Goal: Information Seeking & Learning: Learn about a topic

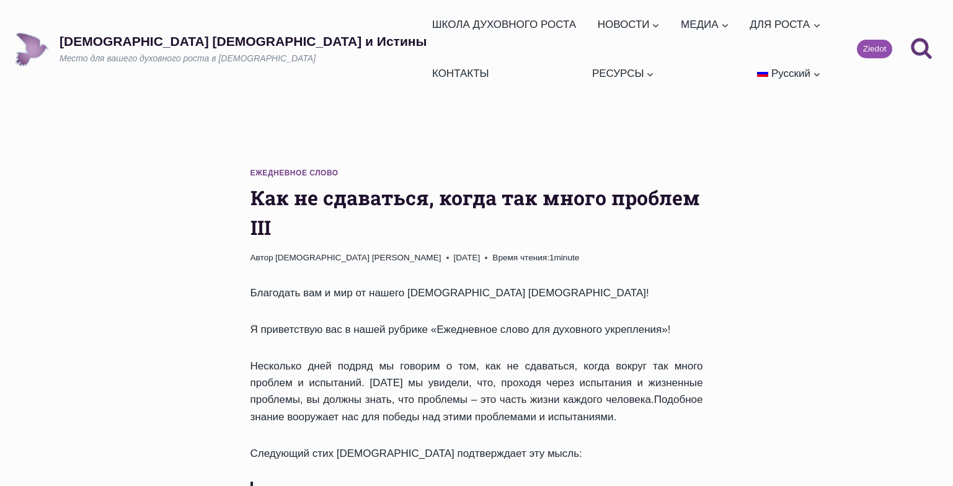
scroll to position [710, 0]
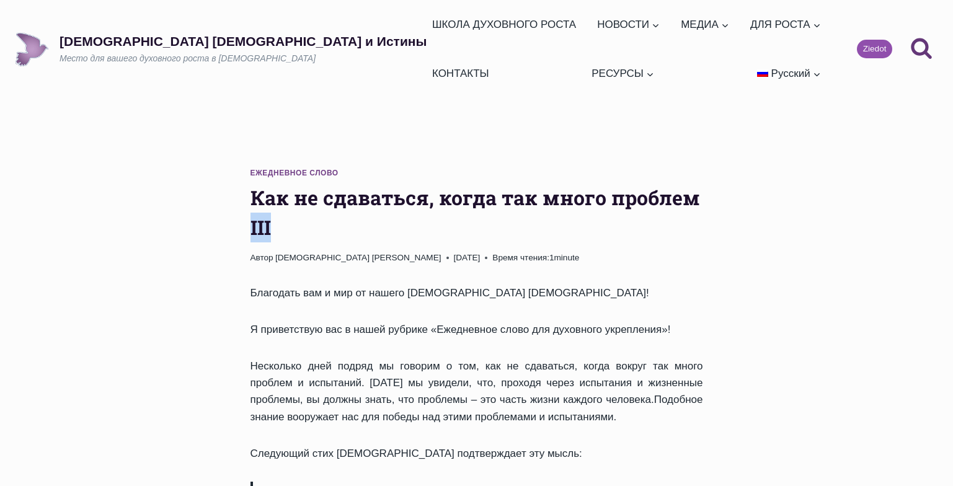
drag, startPoint x: 246, startPoint y: 175, endPoint x: 284, endPoint y: 174, distance: 37.8
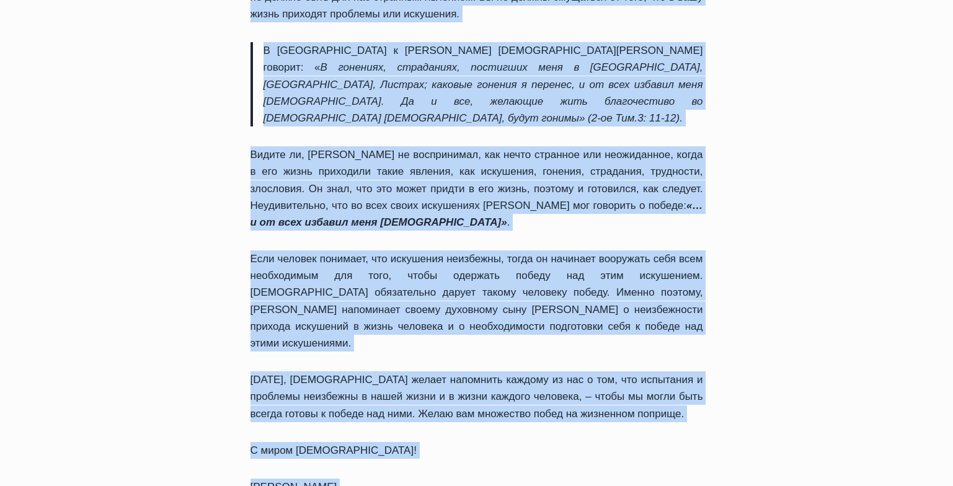
scroll to position [908, 0]
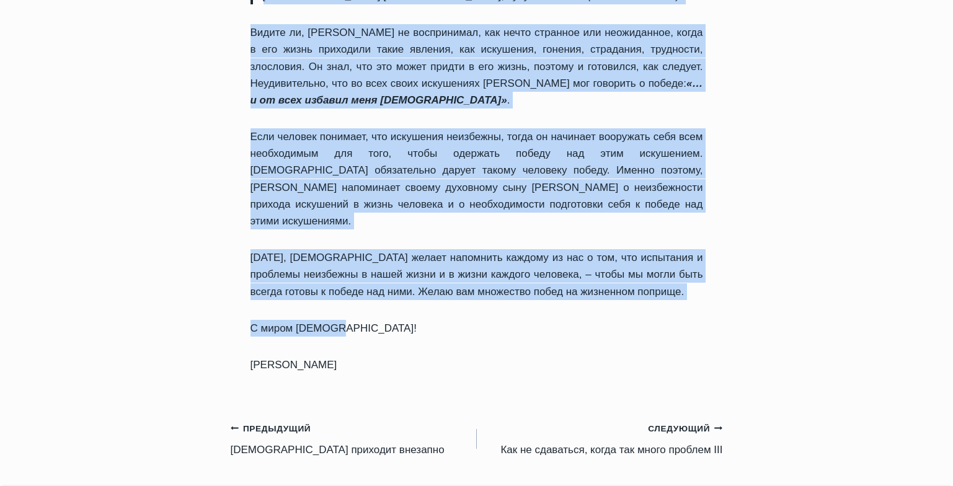
drag, startPoint x: 251, startPoint y: 148, endPoint x: 384, endPoint y: 190, distance: 139.8
copy div "Как не сдаваться, когда так много проблем II Автор Mācītājs Rufus Adžiboije 201…"
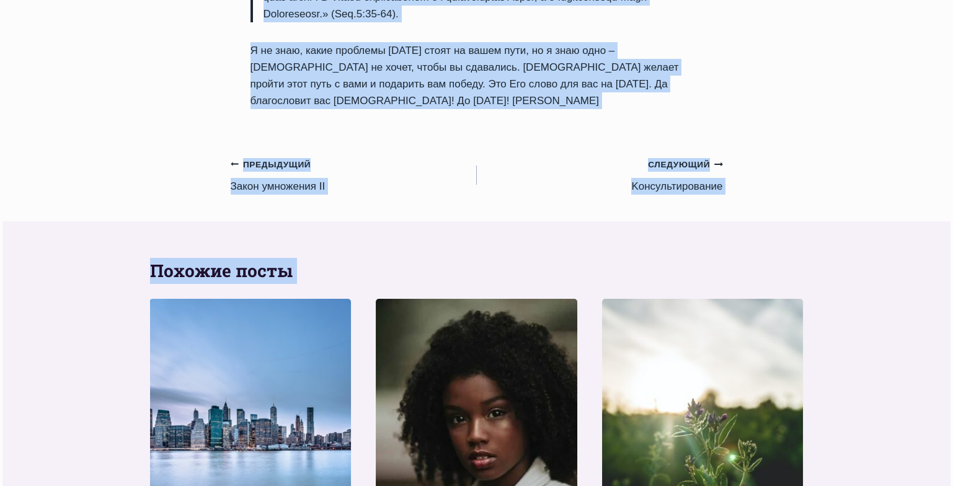
scroll to position [1706, 0]
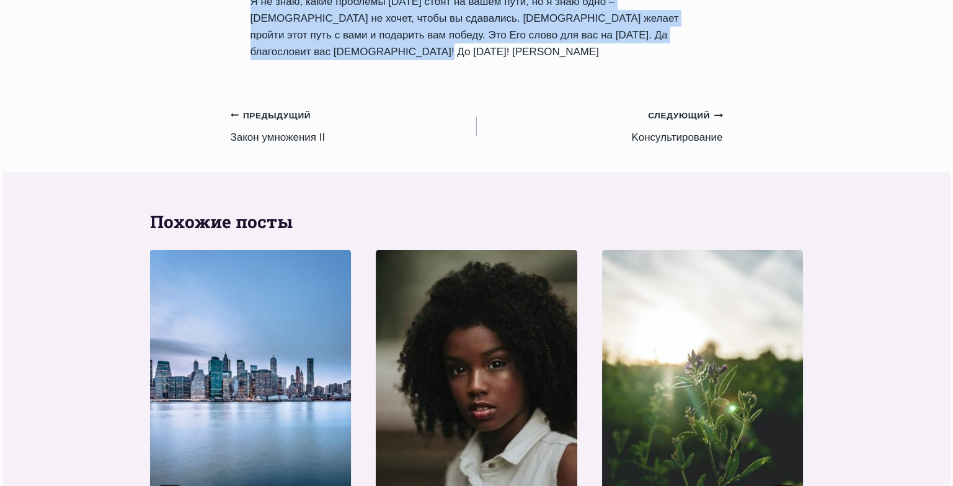
drag, startPoint x: 252, startPoint y: 239, endPoint x: 723, endPoint y: 61, distance: 503.2
copy div "Lor ip dolorsita, conse adi elits doeiusm T Incid Utlabo Etdol Magnaali 0501-En…"
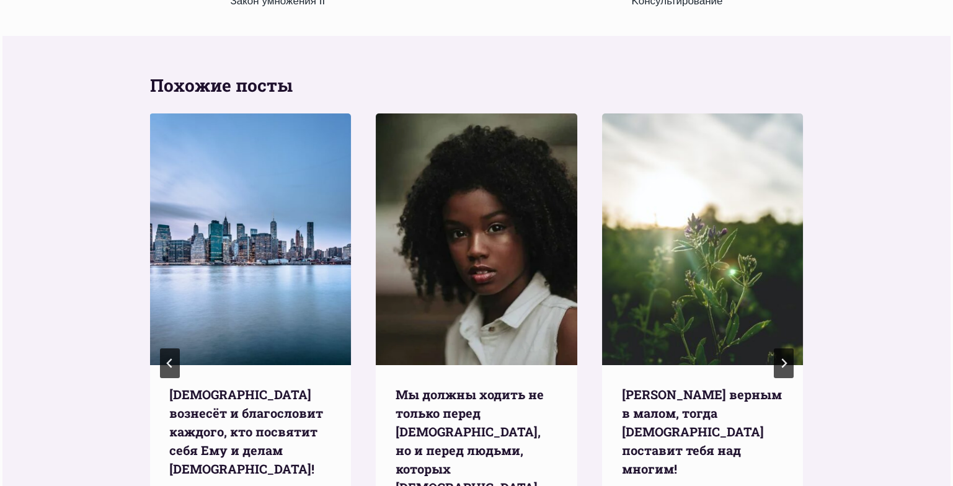
scroll to position [1958, 0]
